Goal: Navigation & Orientation: Go to known website

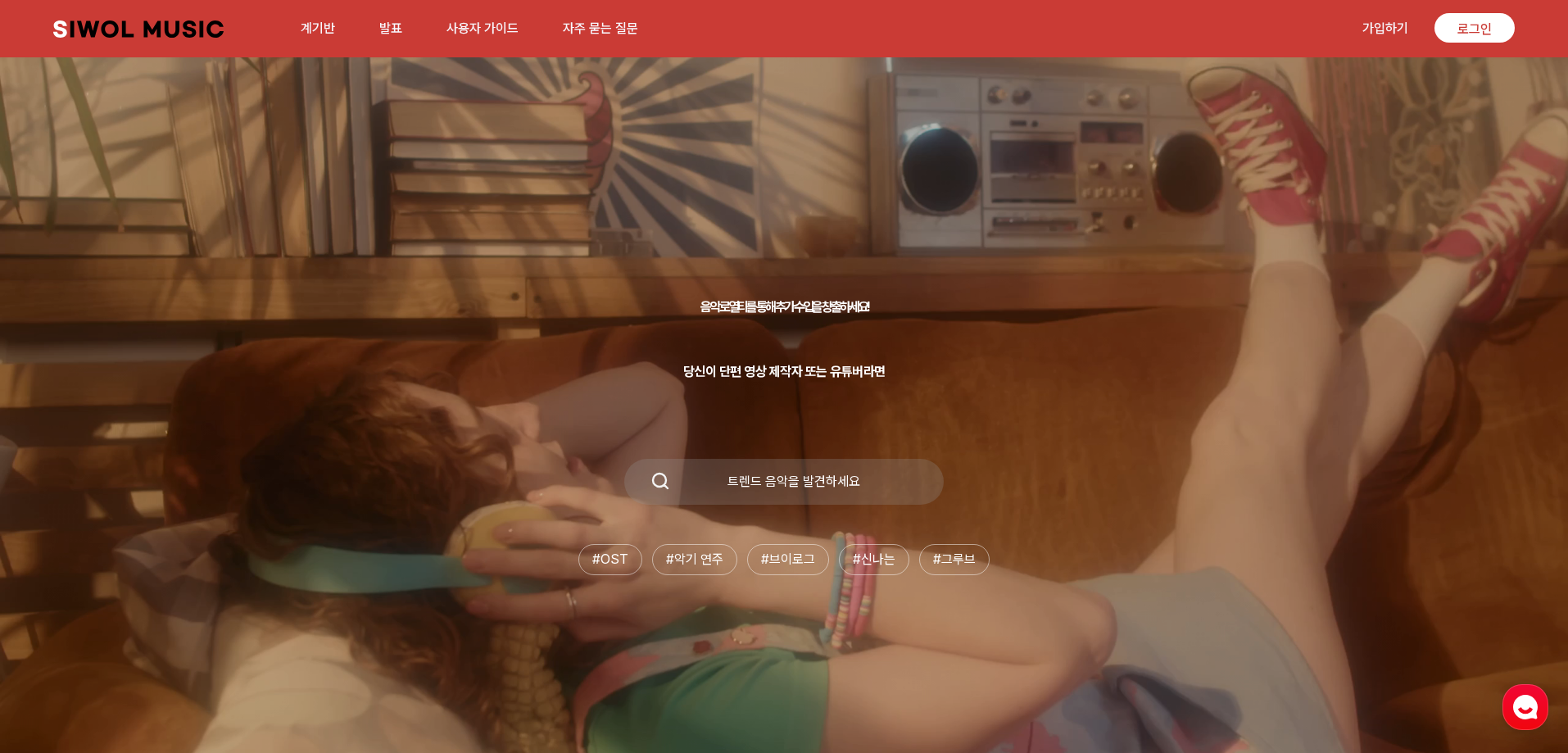
click at [787, 476] on font "트렌드 음악을 발견하세요" at bounding box center [793, 481] width 133 height 16
drag, startPoint x: 786, startPoint y: 483, endPoint x: 697, endPoint y: 495, distance: 89.8
click at [779, 484] on font "트렌드 음악을 발견하세요" at bounding box center [793, 481] width 133 height 16
click at [659, 482] on icon at bounding box center [660, 481] width 20 height 20
click at [667, 477] on icon at bounding box center [660, 481] width 20 height 20
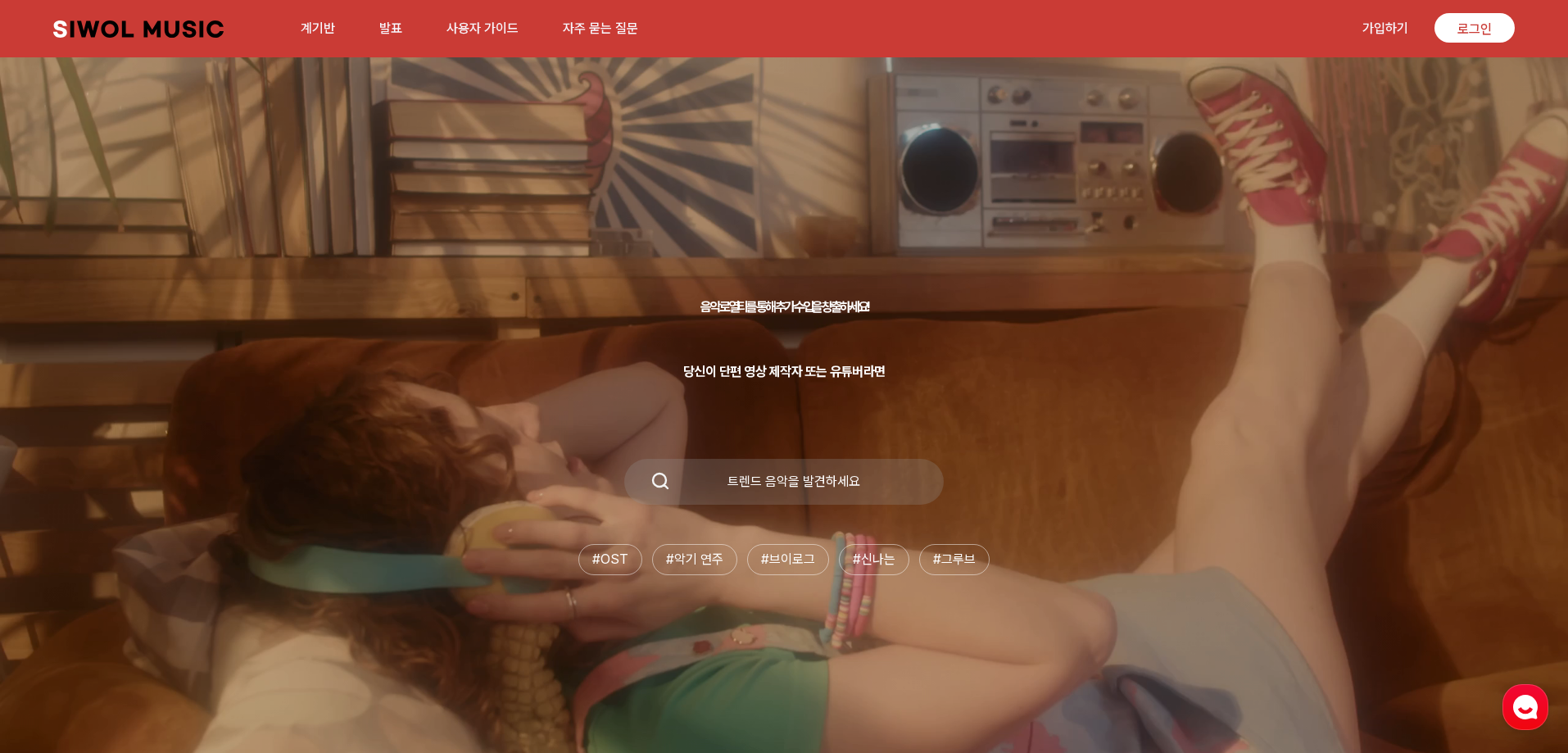
click at [836, 475] on font "트렌드 음악을 발견하세요" at bounding box center [793, 481] width 133 height 16
click at [662, 480] on icon at bounding box center [660, 481] width 20 height 20
click at [759, 300] on font "음악 로열티를 통해 추가 수입을 창출하세요!" at bounding box center [784, 307] width 167 height 16
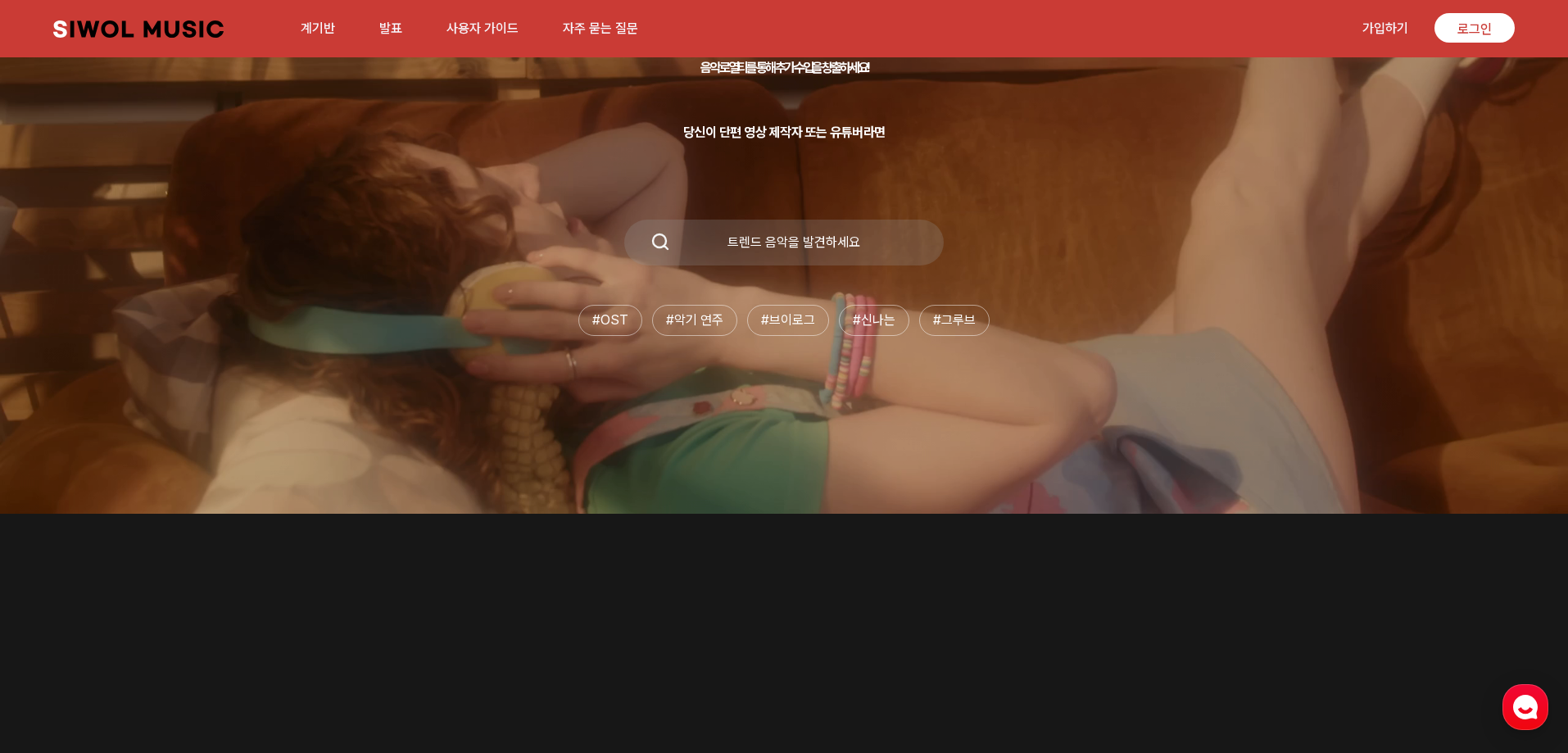
scroll to position [82, 0]
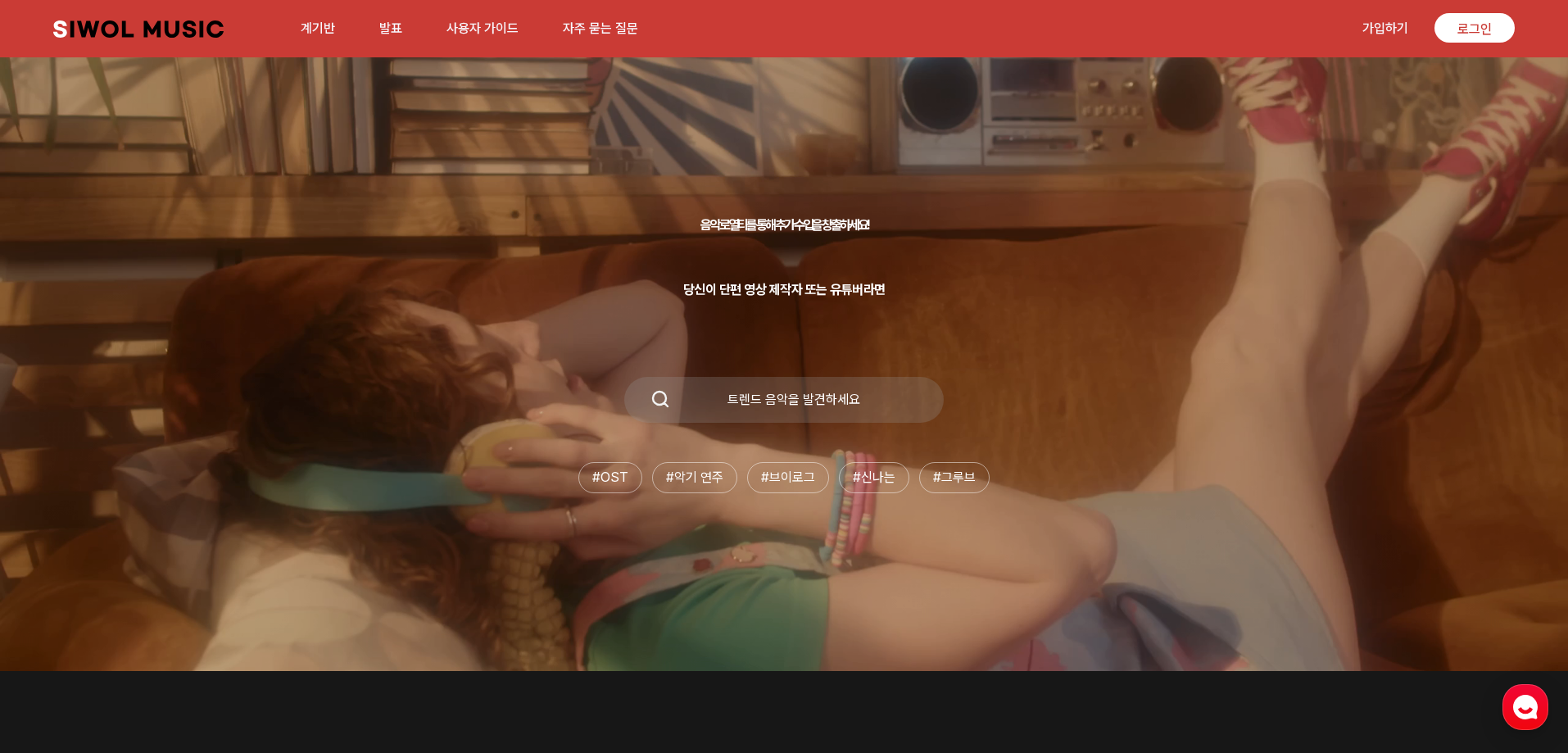
drag, startPoint x: 655, startPoint y: 399, endPoint x: 641, endPoint y: 416, distance: 22.0
click at [654, 399] on icon at bounding box center [660, 399] width 20 height 20
drag, startPoint x: 691, startPoint y: 476, endPoint x: 724, endPoint y: 474, distance: 33.1
click at [691, 476] on font "악기 연주" at bounding box center [699, 477] width 49 height 16
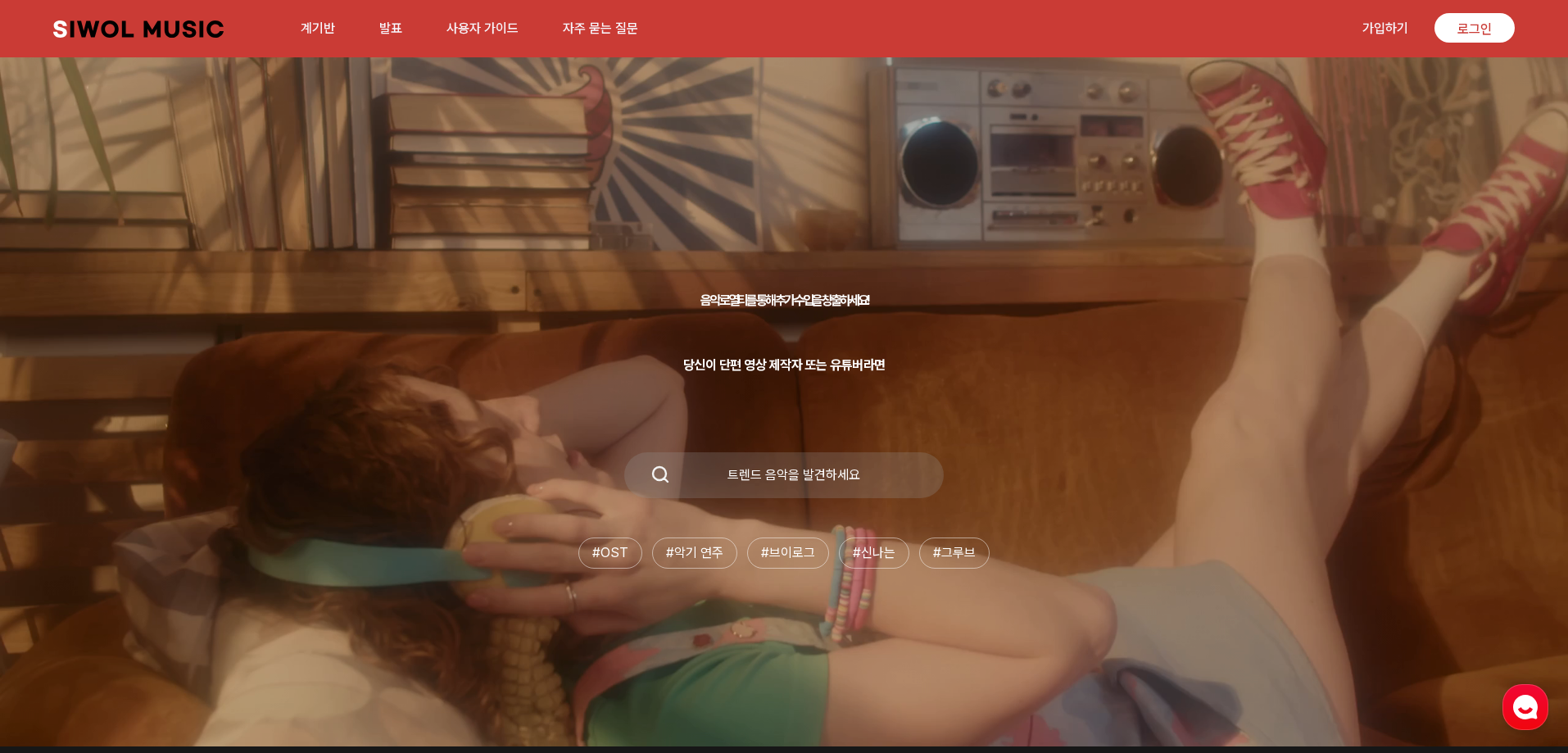
scroll to position [0, 0]
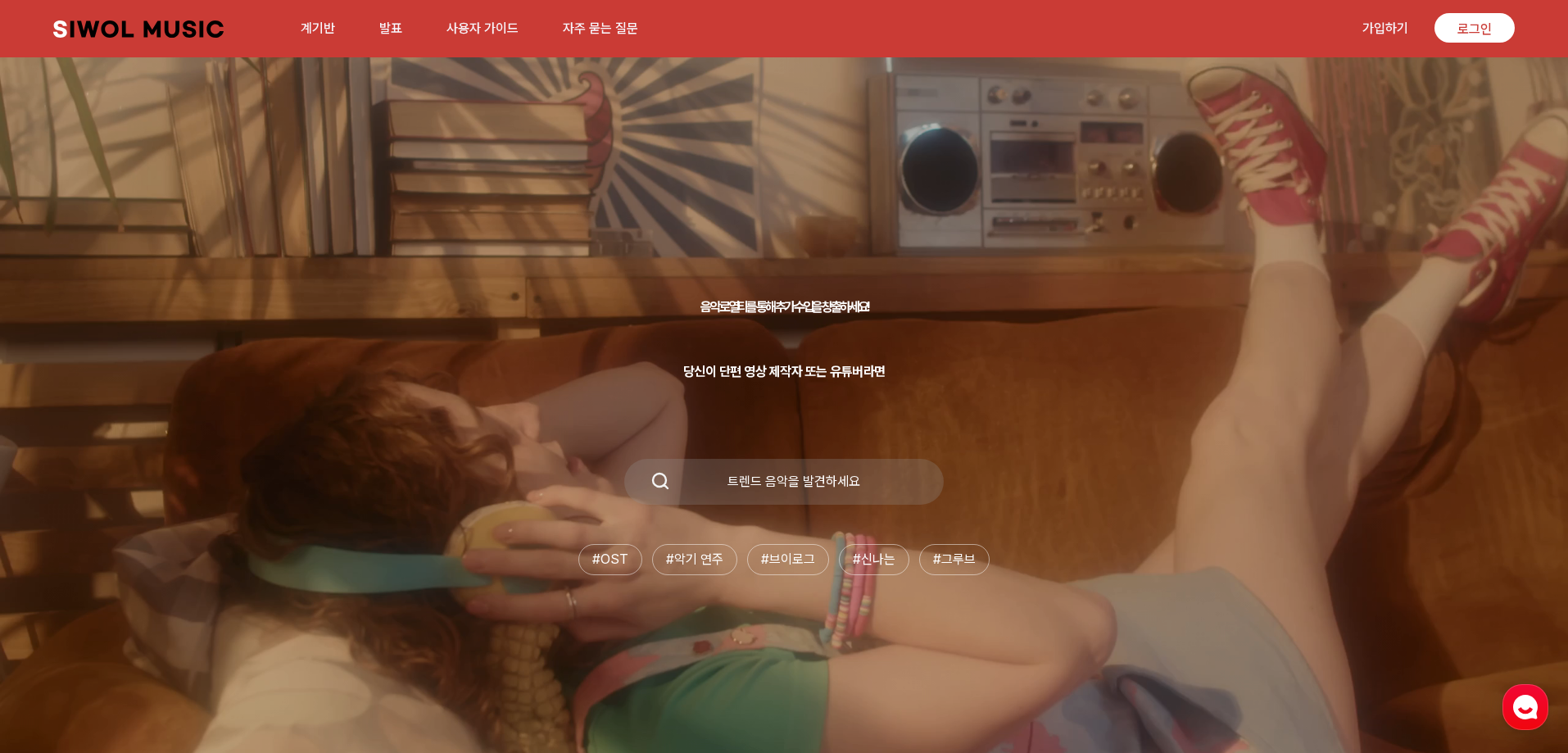
drag, startPoint x: 813, startPoint y: 472, endPoint x: 804, endPoint y: 401, distance: 71.6
click at [813, 471] on div "트렌드 음악을 발견하세요" at bounding box center [784, 481] width 320 height 46
click at [767, 289] on h1 "음악 로열티를 통해 추가 수입을 창출하세요!" at bounding box center [784, 290] width 203 height 71
drag, startPoint x: 570, startPoint y: 129, endPoint x: 272, endPoint y: 68, distance: 304.2
click at [545, 125] on div "음악 로열티를 통해 추가 수입을 창출하세요! 당신이 단편 영상 제작자 또는 유튜버라면 트렌드 음악을 발견하세요 # OST # 악기 연주 # 브…" at bounding box center [784, 414] width 1568 height 676
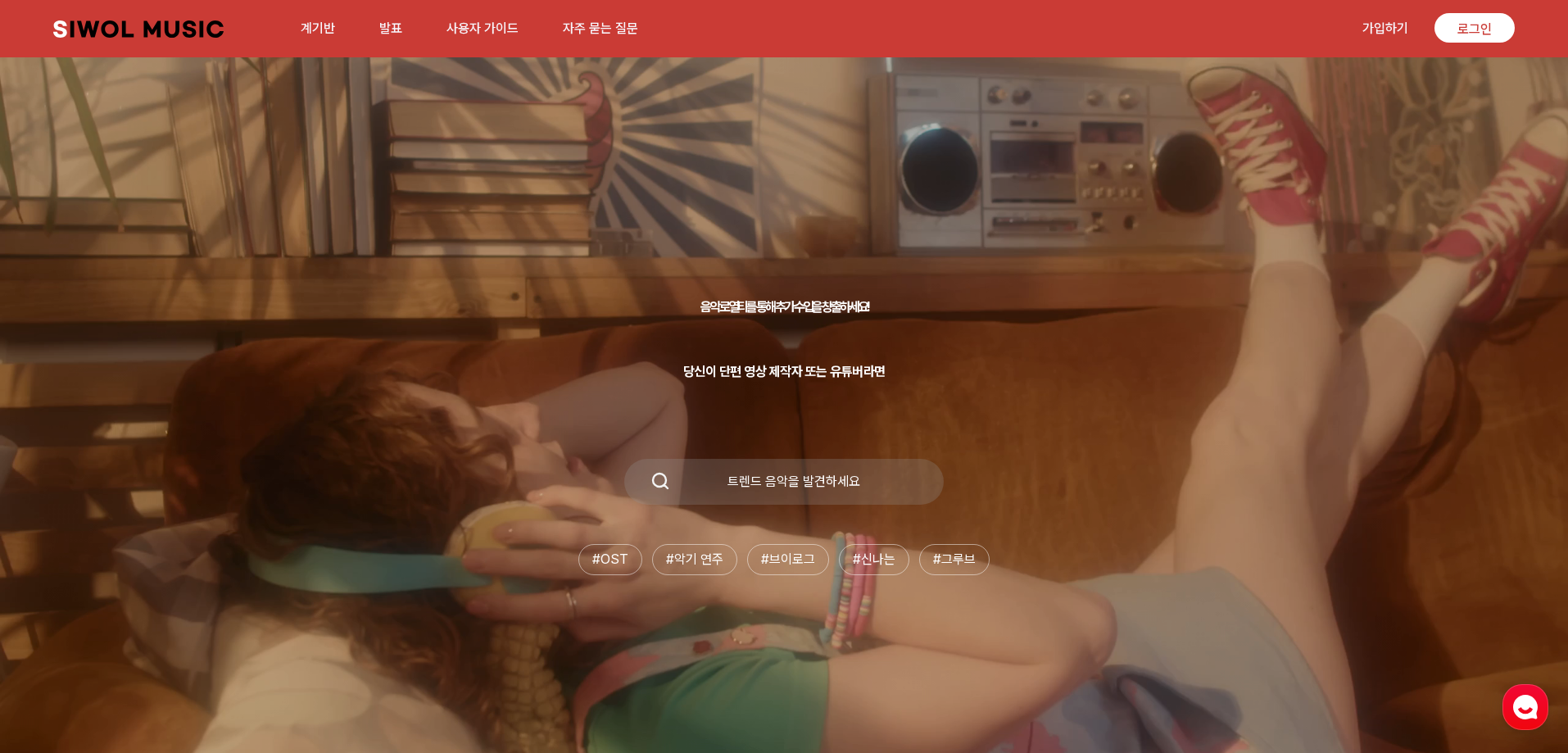
click at [162, 21] on link "시월음악" at bounding box center [138, 29] width 170 height 17
click at [161, 26] on link "시월음악" at bounding box center [138, 29] width 170 height 17
drag, startPoint x: 158, startPoint y: 16, endPoint x: 151, endPoint y: 24, distance: 10.6
click at [159, 16] on div "시월음악 계기반 발표 사용자 가이드 자주 묻는 질문" at bounding box center [350, 29] width 595 height 39
click at [149, 25] on link "시월음악" at bounding box center [138, 29] width 170 height 17
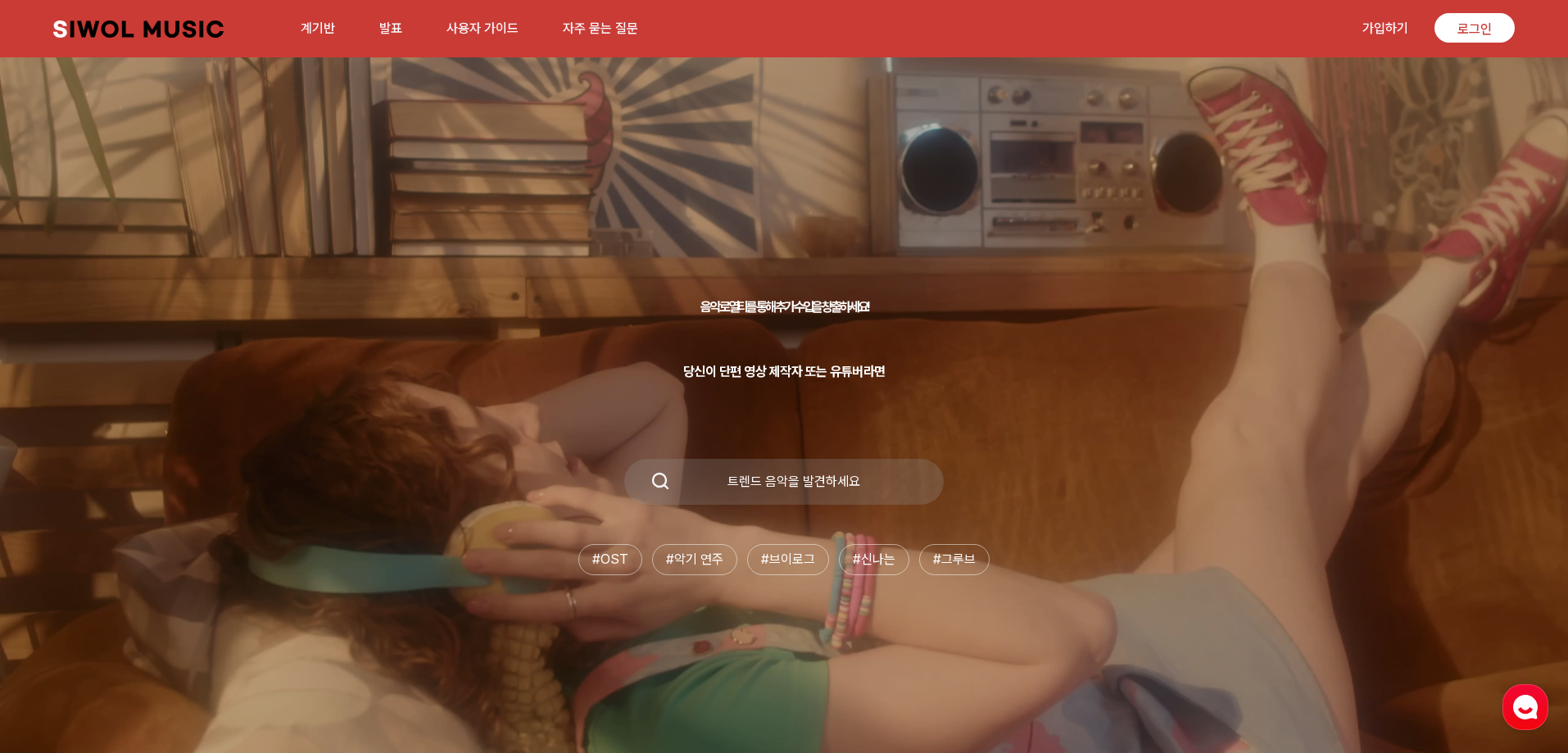
click at [149, 25] on link "시월음악" at bounding box center [138, 29] width 170 height 17
click at [794, 478] on font "트렌드 음악을 발견하세요" at bounding box center [793, 481] width 133 height 16
click at [775, 488] on font "트렌드 음악을 발견하세요" at bounding box center [793, 481] width 133 height 16
click at [794, 479] on font "트렌드 음악을 발견하세요" at bounding box center [793, 481] width 133 height 16
drag, startPoint x: 794, startPoint y: 479, endPoint x: 781, endPoint y: 478, distance: 13.0
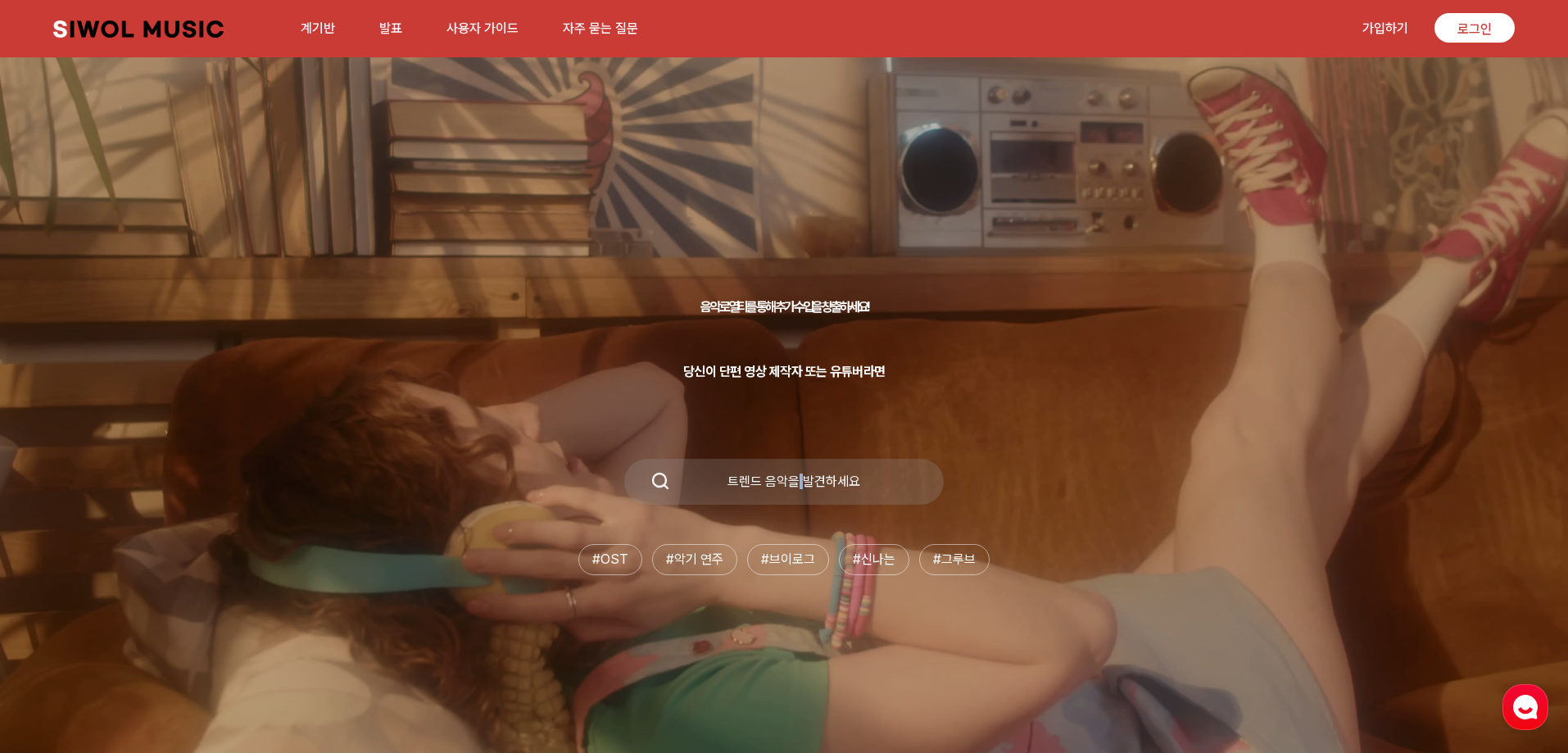
click at [792, 478] on font "트렌드 음악을 발견하세요" at bounding box center [793, 481] width 133 height 16
click at [781, 478] on font "트렌드 음악을 발견하세요" at bounding box center [793, 481] width 133 height 16
drag, startPoint x: 762, startPoint y: 473, endPoint x: 687, endPoint y: 467, distance: 75.2
click at [728, 472] on div "트렌드 음악을 발견하세요" at bounding box center [784, 481] width 320 height 46
click at [653, 483] on icon at bounding box center [660, 481] width 20 height 20
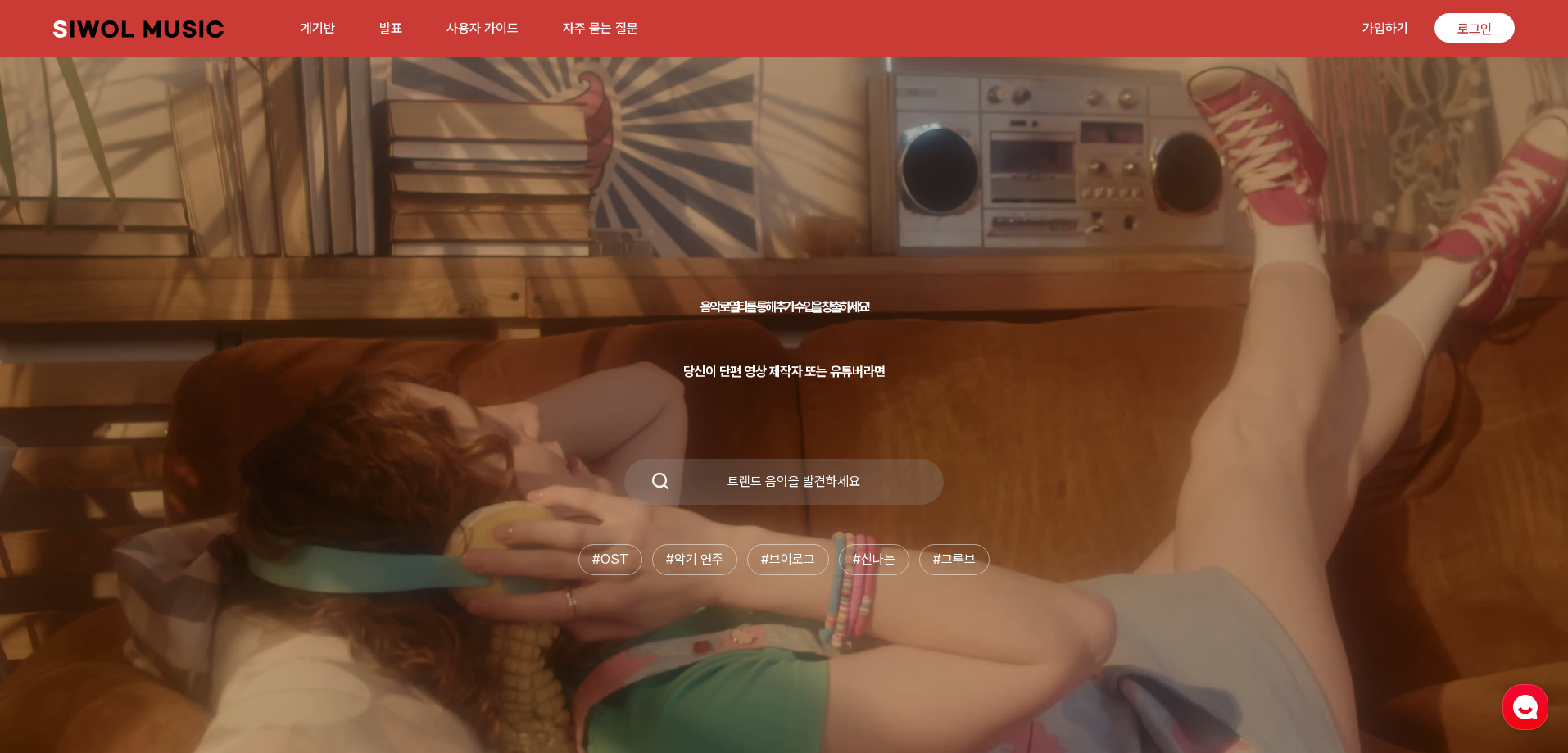
click at [653, 483] on icon at bounding box center [660, 481] width 20 height 20
drag, startPoint x: 701, startPoint y: 472, endPoint x: 773, endPoint y: 477, distance: 72.2
click at [702, 472] on div "트렌드 음악을 발견하세요" at bounding box center [784, 481] width 320 height 46
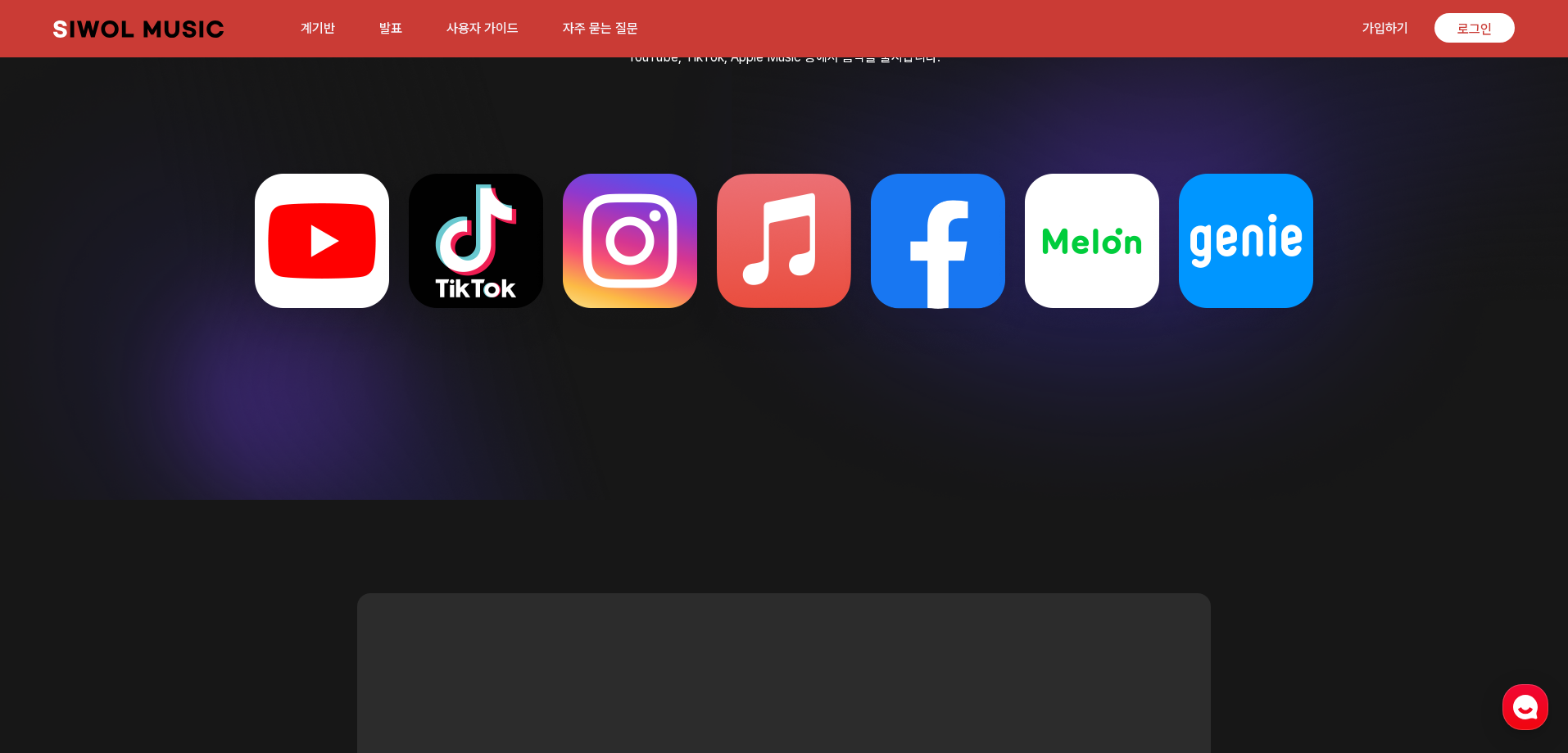
scroll to position [4307, 0]
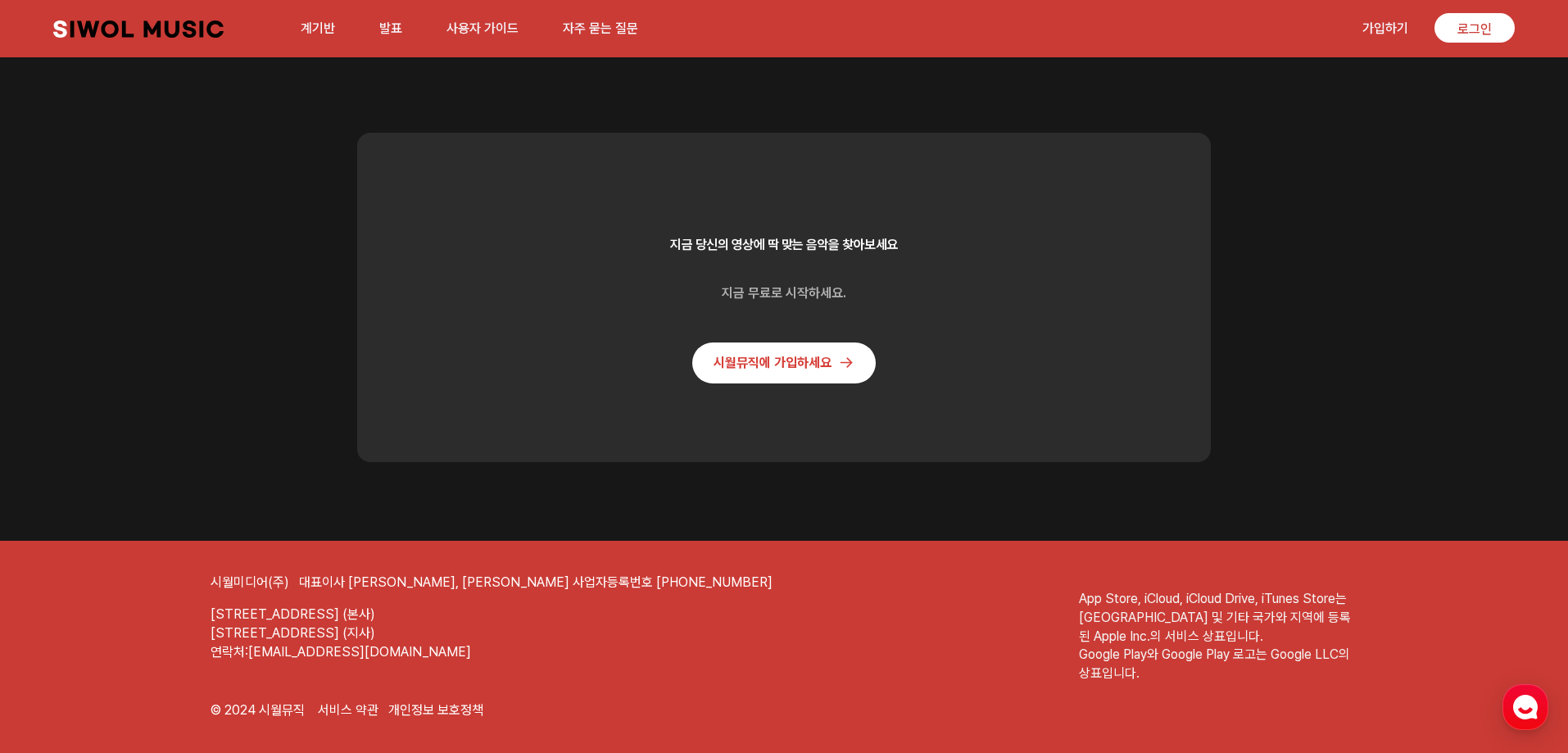
click at [791, 372] on link "시월뮤직에 가입하세요" at bounding box center [784, 363] width 183 height 41
